Goal: Find specific page/section: Find specific page/section

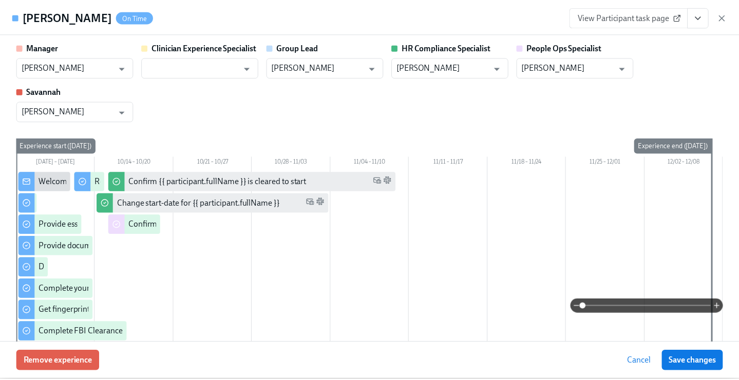
scroll to position [218, 0]
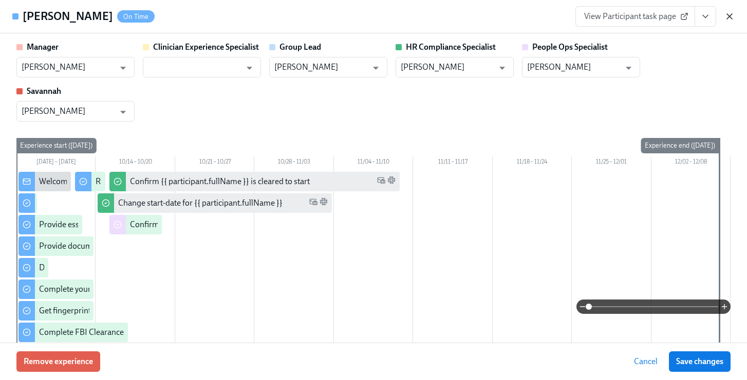
click at [731, 18] on icon "button" at bounding box center [728, 16] width 5 height 5
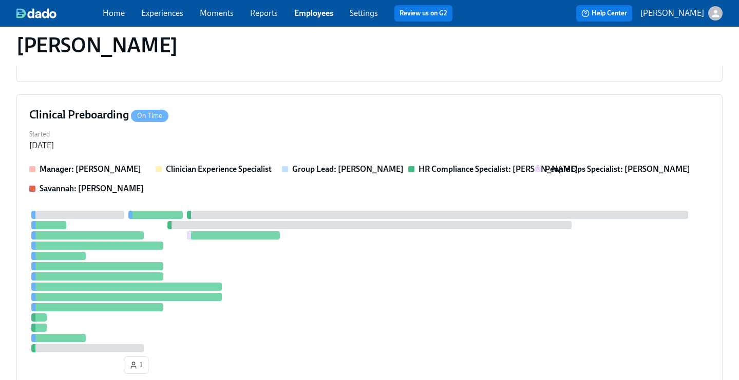
drag, startPoint x: 320, startPoint y: 13, endPoint x: 331, endPoint y: 17, distance: 11.3
click at [320, 12] on link "Employees" at bounding box center [313, 13] width 39 height 10
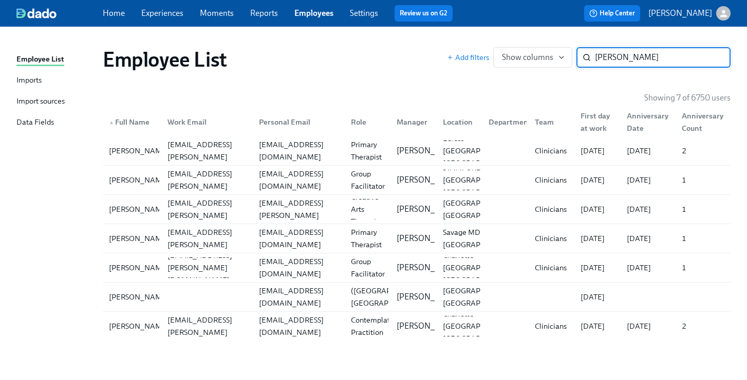
type input "charles swa"
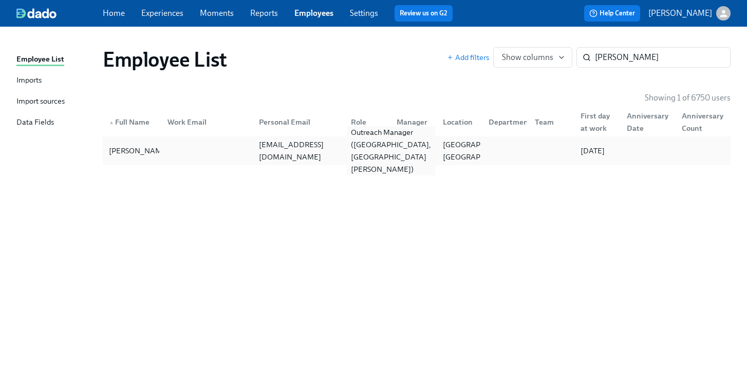
click at [355, 157] on div "Outreach Manager (FL, St. Augustine)" at bounding box center [391, 150] width 88 height 49
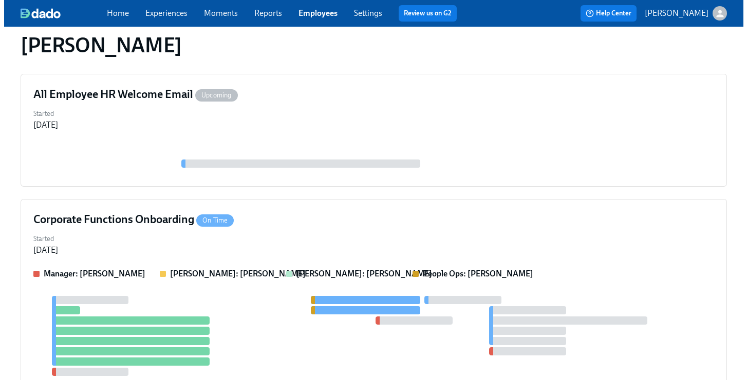
scroll to position [128, 0]
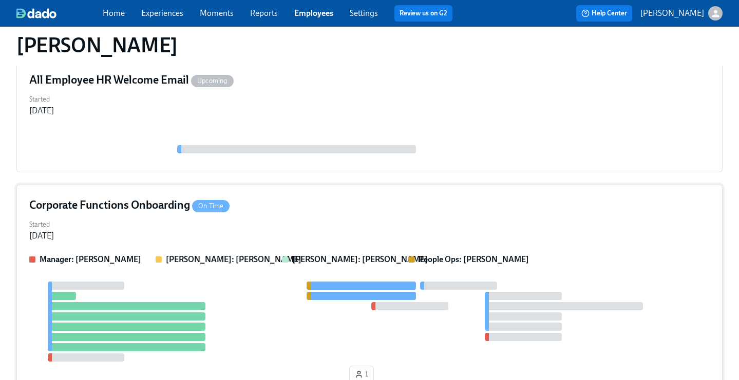
click at [307, 195] on div "Corporate Functions Onboarding On Time Started Oct 06, 2025 Manager: Lindsey Fo…" at bounding box center [369, 293] width 706 height 216
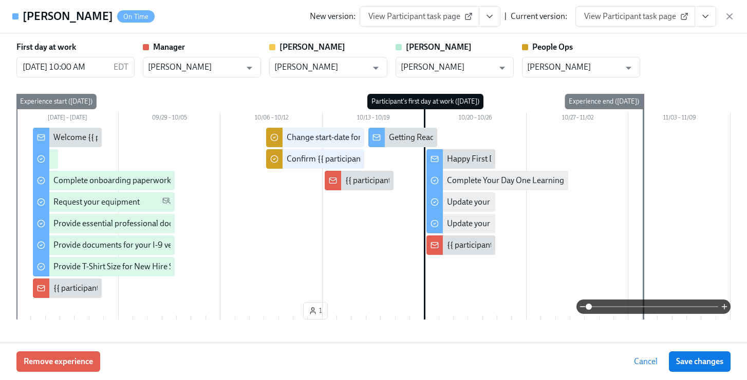
click at [711, 20] on button "View task page" at bounding box center [705, 16] width 22 height 21
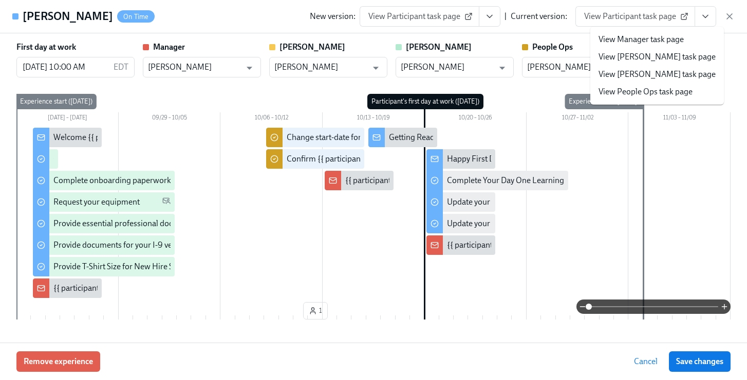
click at [642, 87] on link "View People Ops task page" at bounding box center [645, 91] width 94 height 11
